Goal: Information Seeking & Learning: Learn about a topic

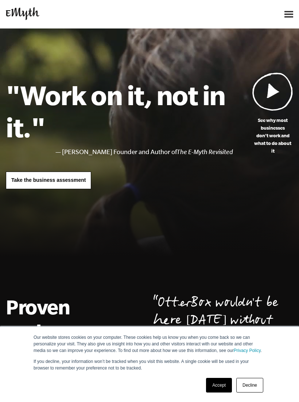
click at [224, 387] on link "Accept" at bounding box center [219, 385] width 26 height 15
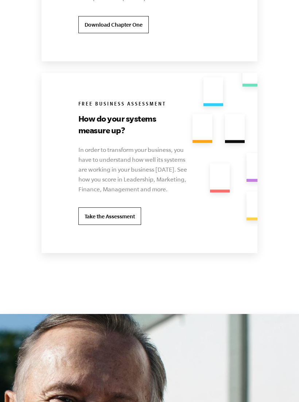
scroll to position [1823, 0]
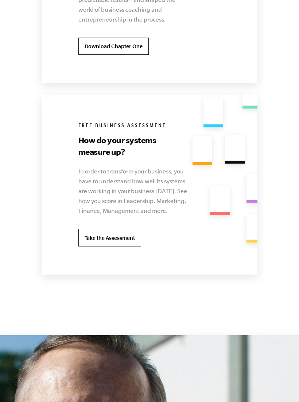
click at [123, 229] on link "Take the Assessment" at bounding box center [110, 238] width 63 height 18
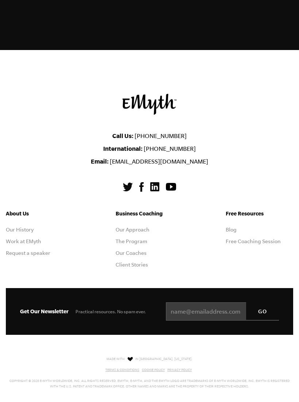
scroll to position [2621, 0]
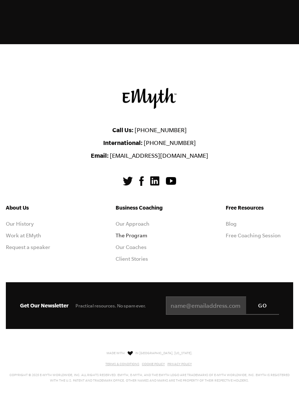
click at [141, 233] on link "The Program" at bounding box center [132, 236] width 32 height 6
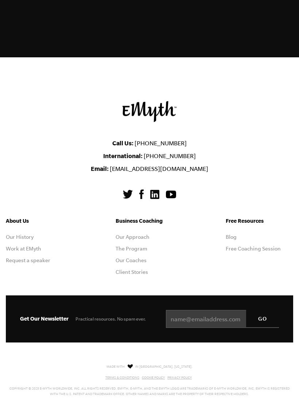
scroll to position [4926, 0]
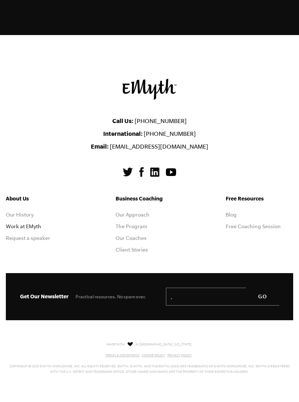
type input "."
click at [39, 223] on link "Work at EMyth" at bounding box center [23, 226] width 35 height 6
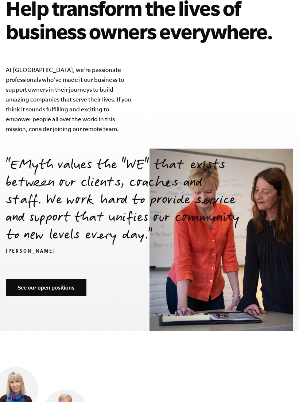
scroll to position [2567, 0]
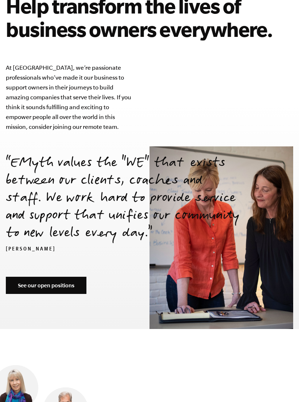
click at [172, 286] on img at bounding box center [222, 237] width 144 height 183
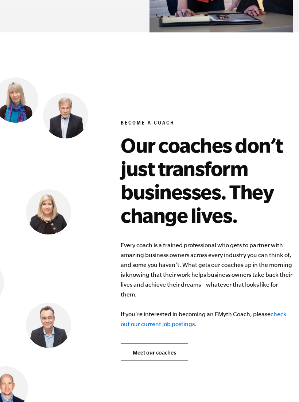
scroll to position [2864, 0]
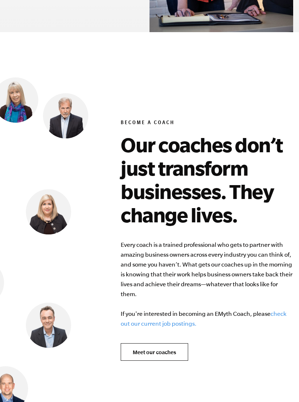
click at [182, 310] on link "check out our current job postings." at bounding box center [204, 318] width 166 height 16
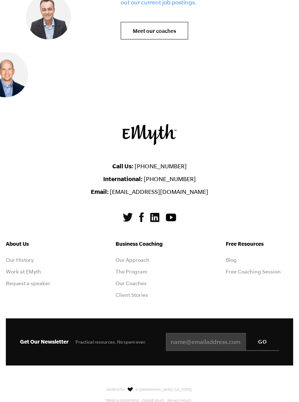
scroll to position [3186, 0]
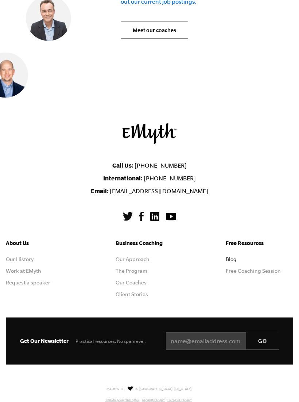
click at [232, 256] on link "Blog" at bounding box center [231, 259] width 11 height 6
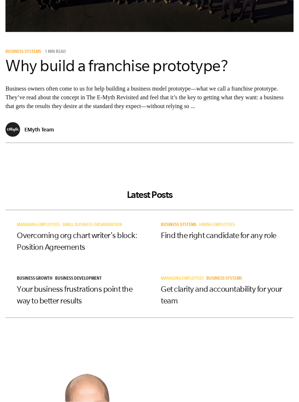
scroll to position [187, 0]
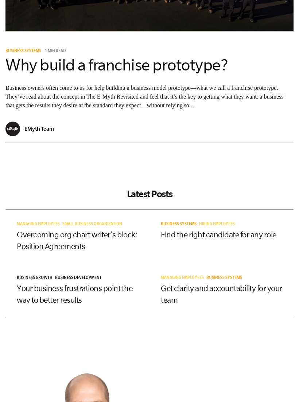
click at [299, 145] on div "Business Systems 1 min read Why build a franchise prototype? Business owners of…" at bounding box center [149, 95] width 299 height 106
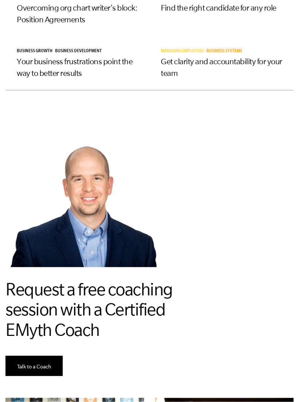
scroll to position [414, 0]
